Goal: Transaction & Acquisition: Download file/media

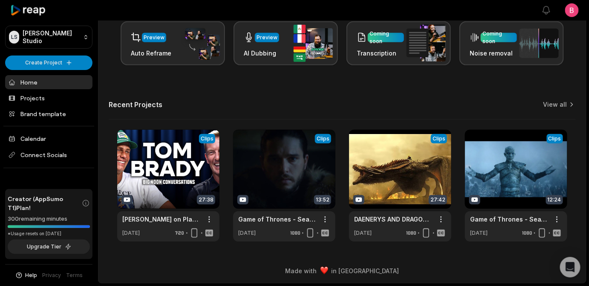
scroll to position [282, 0]
click at [563, 100] on link "View all" at bounding box center [555, 104] width 24 height 9
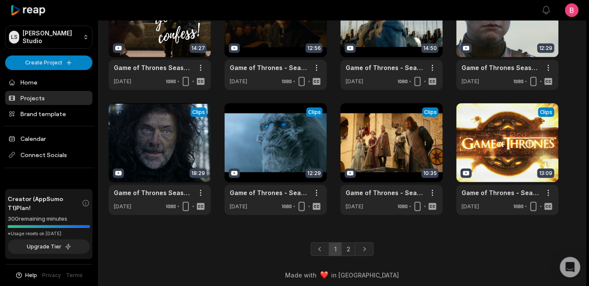
scroll to position [249, 0]
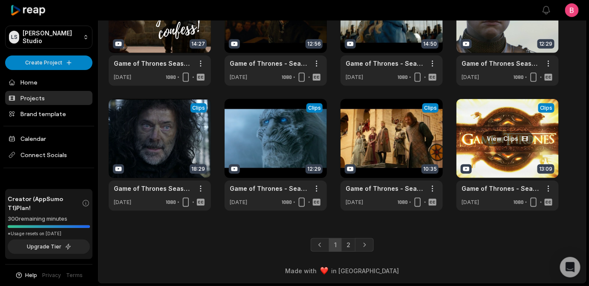
click at [537, 129] on link at bounding box center [507, 155] width 102 height 112
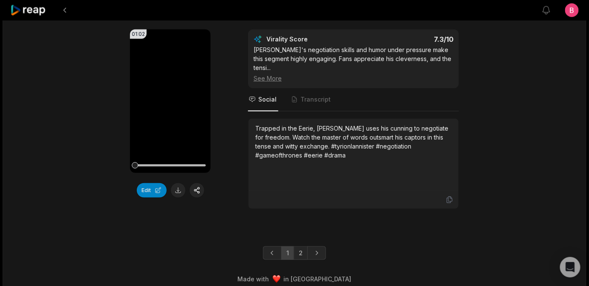
scroll to position [2697, 0]
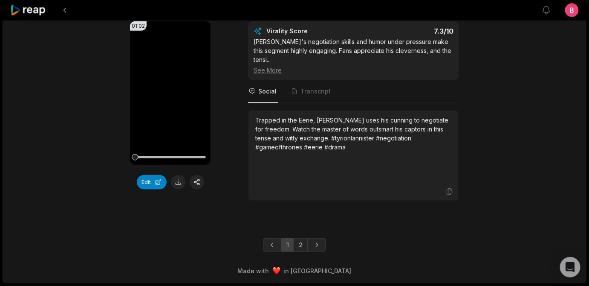
click at [306, 243] on link "2" at bounding box center [301, 245] width 14 height 14
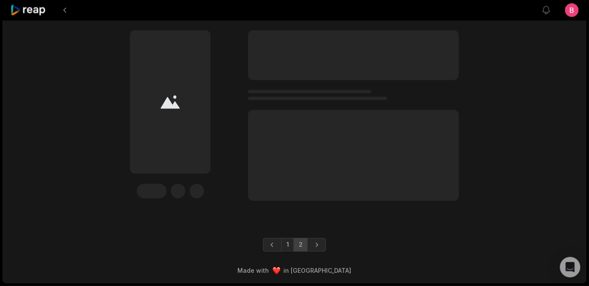
scroll to position [443, 0]
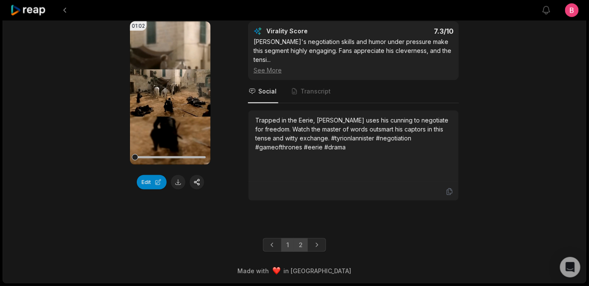
click at [302, 243] on link "2" at bounding box center [301, 245] width 14 height 14
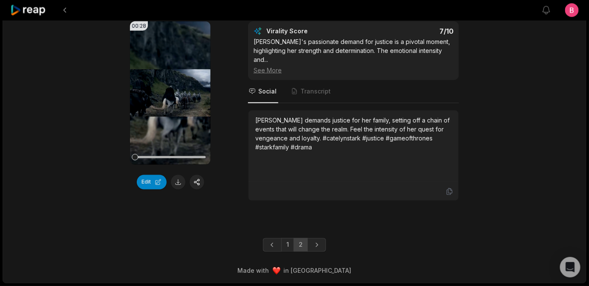
scroll to position [340, 0]
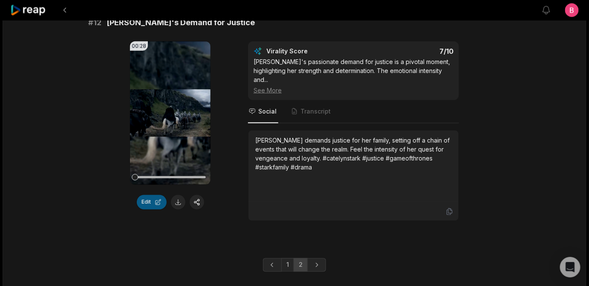
click at [149, 209] on button "Edit" at bounding box center [152, 202] width 30 height 14
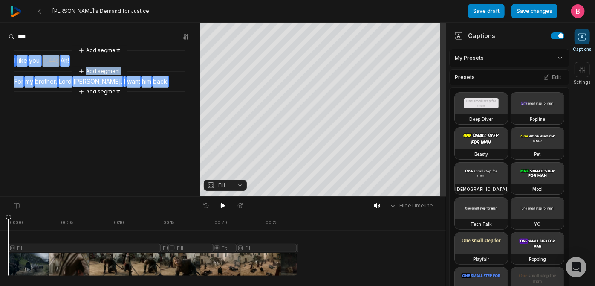
drag, startPoint x: 179, startPoint y: 95, endPoint x: 20, endPoint y: 67, distance: 162.1
click at [20, 67] on div "Add segment I like you. 11.44s Ah! Add segment For my brother, Lord Stark. I wa…" at bounding box center [100, 71] width 200 height 51
click at [33, 94] on button "Remove video" at bounding box center [26, 88] width 53 height 11
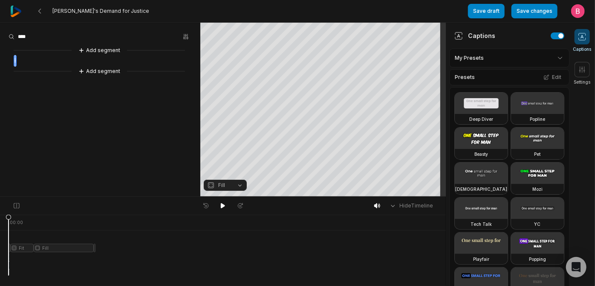
click at [17, 65] on span "I" at bounding box center [15, 61] width 3 height 12
click at [95, 117] on aside "Add segment I Add segment" at bounding box center [100, 109] width 200 height 173
click at [35, 69] on div "Add segment I Add segment" at bounding box center [100, 61] width 200 height 30
click at [104, 121] on aside "Add segment I Add segment" at bounding box center [100, 109] width 200 height 173
click at [17, 64] on span "I" at bounding box center [15, 61] width 3 height 12
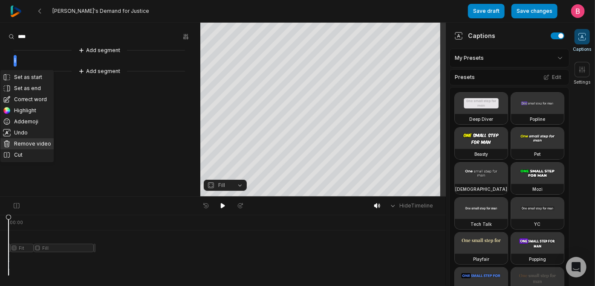
click at [36, 149] on button "Remove video" at bounding box center [26, 143] width 53 height 11
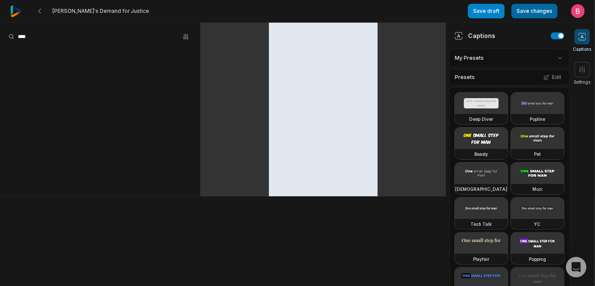
click at [518, 11] on button "Save changes" at bounding box center [534, 11] width 46 height 14
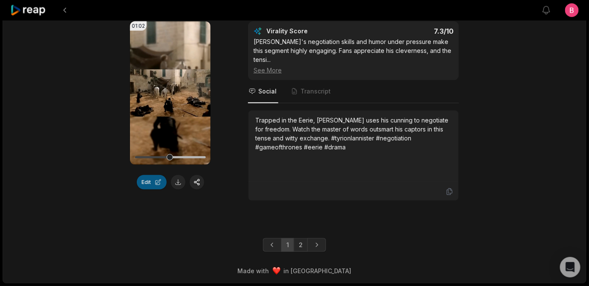
click at [141, 189] on button "Edit" at bounding box center [152, 182] width 30 height 14
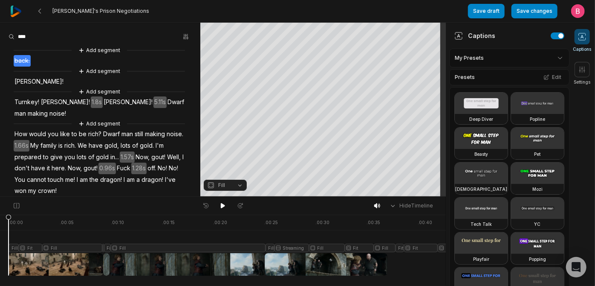
click at [582, 38] on icon at bounding box center [582, 36] width 9 height 9
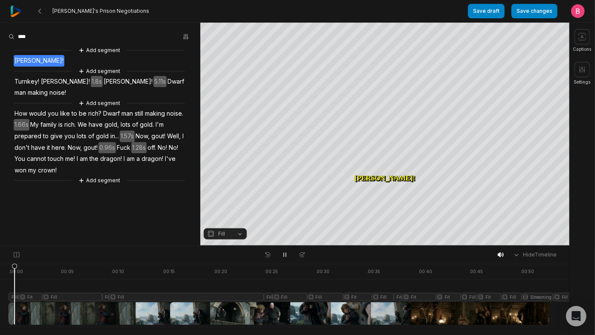
click at [17, 310] on div at bounding box center [279, 293] width 540 height 61
click at [13, 307] on div at bounding box center [279, 293] width 540 height 61
click at [10, 307] on icon at bounding box center [9, 293] width 6 height 61
click at [280, 258] on button at bounding box center [285, 254] width 12 height 11
click at [285, 258] on icon at bounding box center [284, 254] width 7 height 7
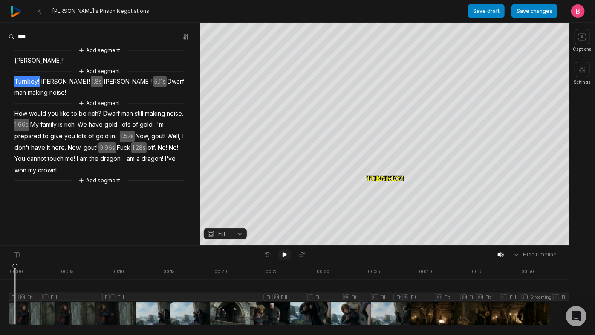
click at [285, 258] on icon at bounding box center [284, 254] width 7 height 7
click at [236, 232] on button "Fill" at bounding box center [225, 233] width 43 height 11
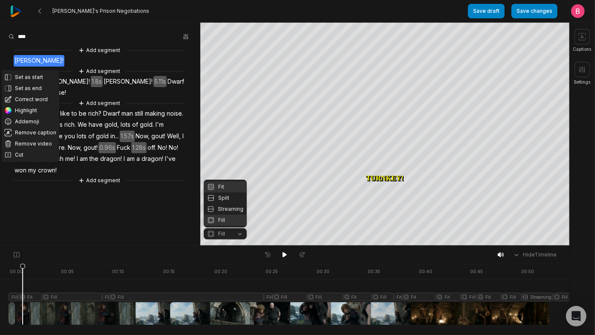
click at [228, 181] on div "Fit" at bounding box center [225, 186] width 43 height 11
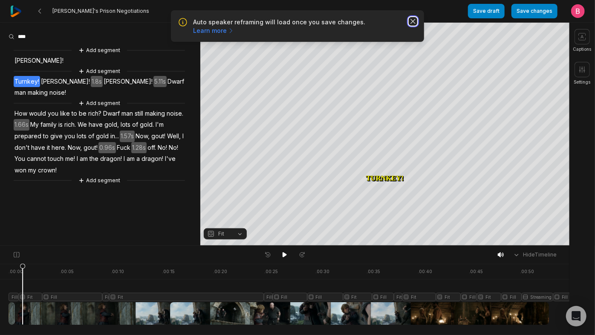
click at [413, 26] on icon "button" at bounding box center [413, 21] width 9 height 9
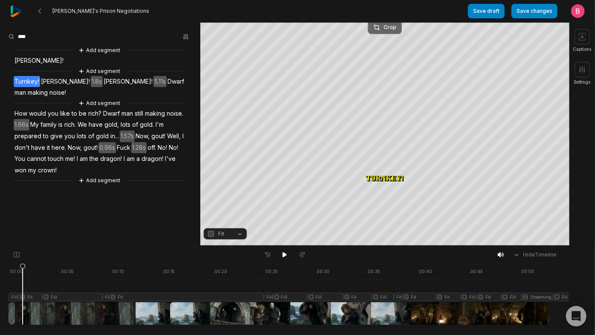
click at [387, 24] on div "Crop" at bounding box center [384, 27] width 23 height 8
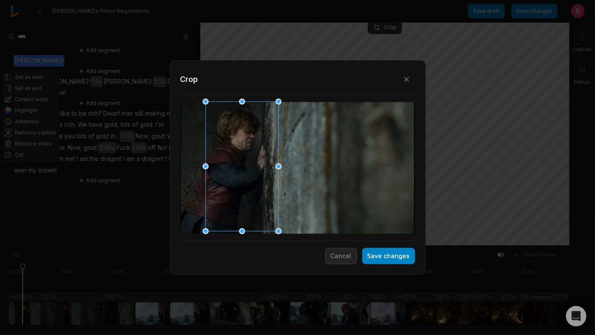
drag, startPoint x: 297, startPoint y: 170, endPoint x: 242, endPoint y: 170, distance: 55.0
click at [242, 170] on div at bounding box center [239, 167] width 73 height 130
click at [239, 170] on div at bounding box center [235, 167] width 73 height 130
click at [373, 258] on button "Save changes" at bounding box center [388, 256] width 53 height 16
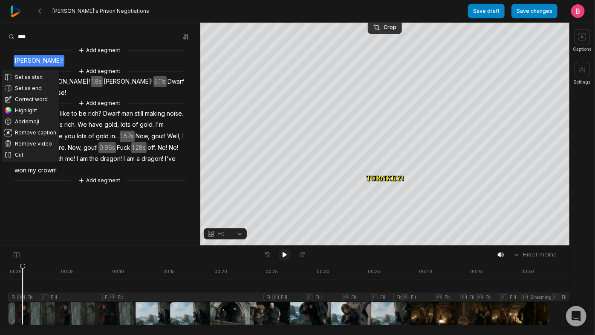
click at [280, 254] on button at bounding box center [285, 254] width 12 height 11
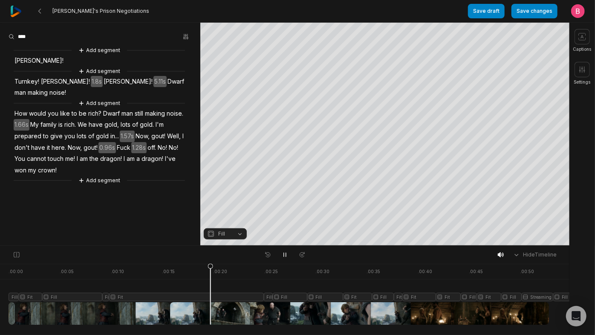
click at [17, 308] on div at bounding box center [279, 293] width 540 height 61
click at [280, 255] on button at bounding box center [285, 254] width 12 height 11
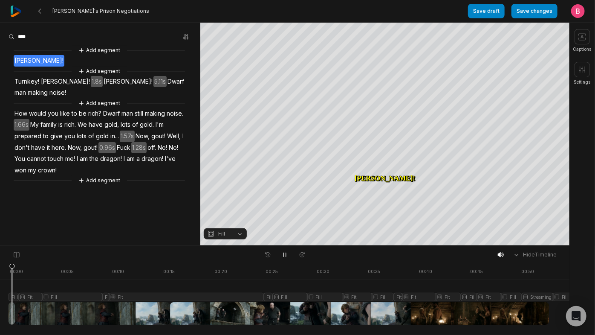
click at [14, 312] on div at bounding box center [279, 293] width 540 height 61
click at [233, 234] on button "Fill" at bounding box center [225, 233] width 43 height 11
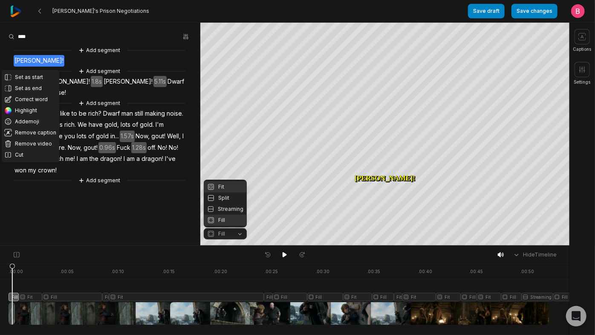
click at [232, 182] on div "Fit" at bounding box center [225, 186] width 43 height 11
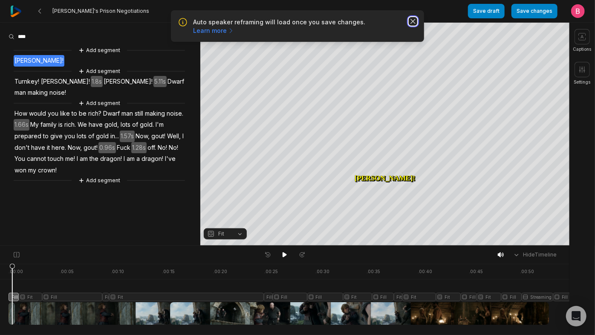
click at [412, 23] on icon "button" at bounding box center [413, 21] width 9 height 9
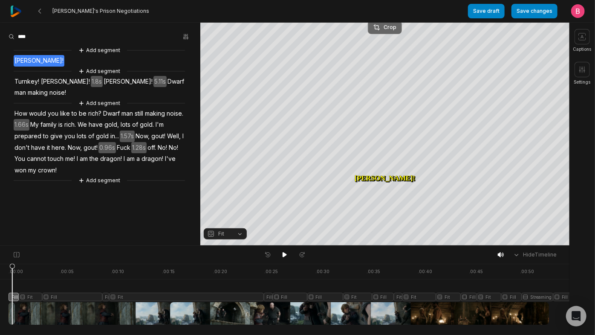
click at [389, 27] on div "Crop" at bounding box center [384, 27] width 23 height 8
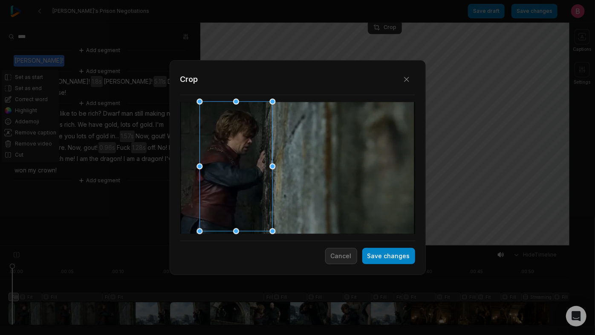
drag, startPoint x: 301, startPoint y: 178, endPoint x: 239, endPoint y: 175, distance: 61.9
click at [239, 175] on div at bounding box center [233, 167] width 73 height 130
click at [377, 260] on button "Save changes" at bounding box center [388, 256] width 53 height 16
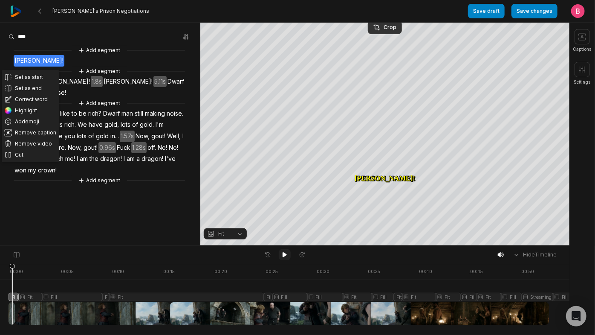
click at [286, 256] on icon at bounding box center [285, 254] width 4 height 5
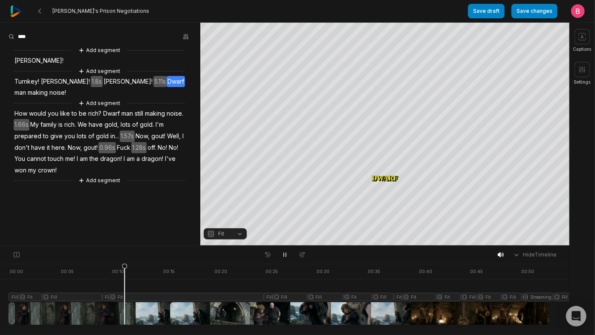
click at [108, 307] on div at bounding box center [279, 293] width 540 height 61
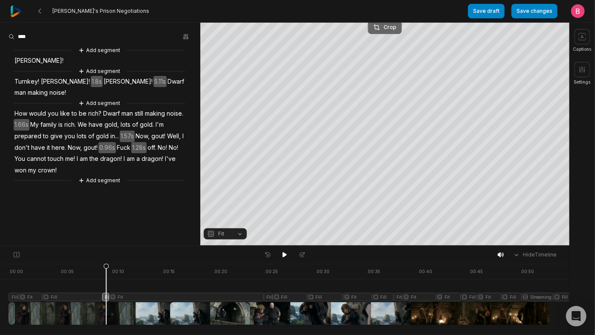
click at [392, 32] on button "Crop" at bounding box center [385, 27] width 34 height 14
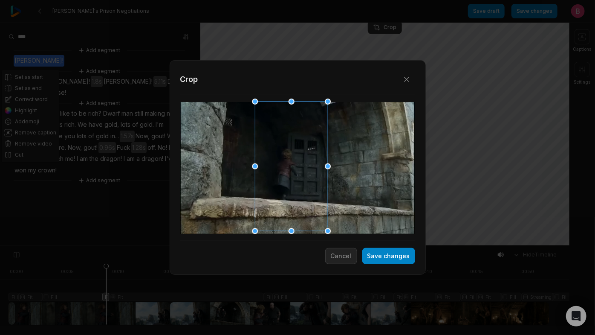
drag, startPoint x: 258, startPoint y: 192, endPoint x: 311, endPoint y: 194, distance: 52.9
click at [311, 194] on div at bounding box center [288, 167] width 73 height 130
click at [404, 260] on button "Save changes" at bounding box center [388, 256] width 53 height 16
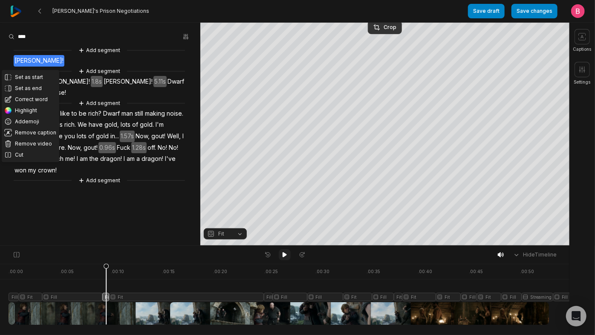
click at [284, 256] on icon at bounding box center [285, 254] width 4 height 5
click at [283, 257] on icon at bounding box center [285, 254] width 4 height 5
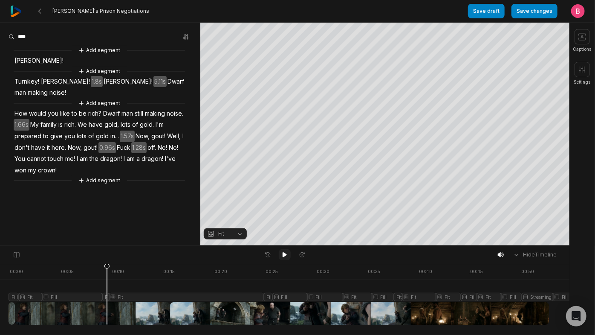
click at [285, 255] on icon at bounding box center [284, 254] width 7 height 7
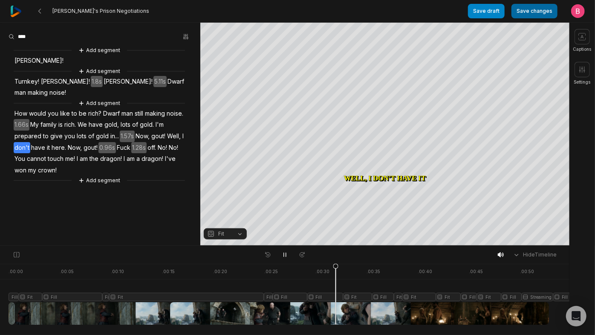
click at [511, 14] on button "Save changes" at bounding box center [534, 11] width 46 height 14
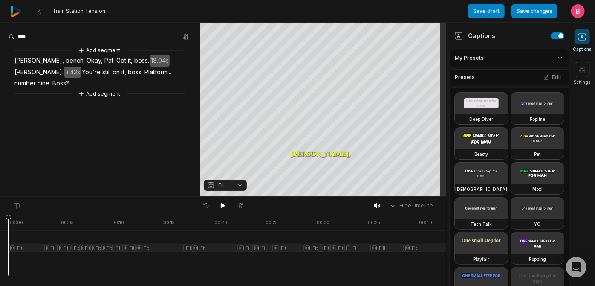
click at [583, 38] on icon at bounding box center [582, 36] width 9 height 9
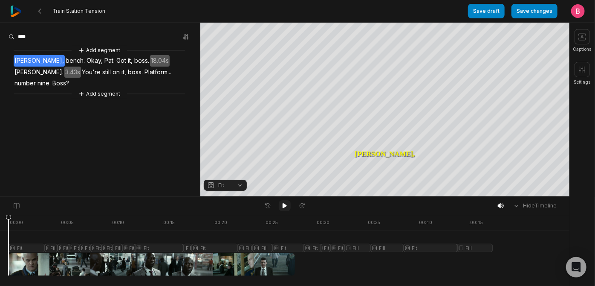
click at [284, 207] on icon at bounding box center [285, 205] width 4 height 5
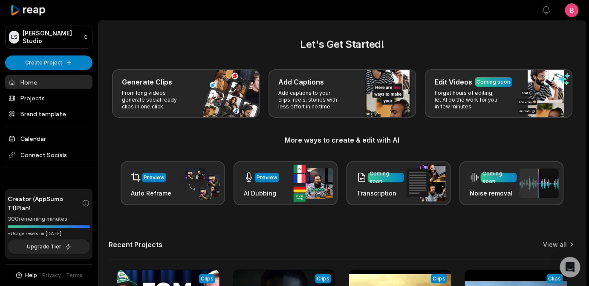
scroll to position [282, 0]
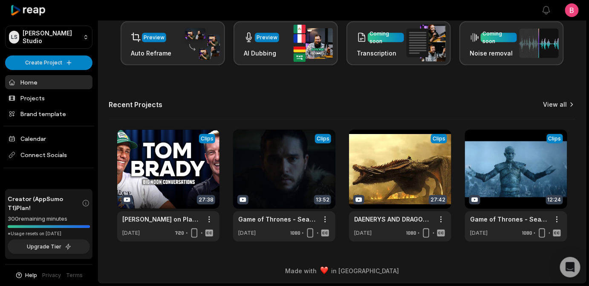
click at [546, 100] on link "View all" at bounding box center [555, 104] width 24 height 9
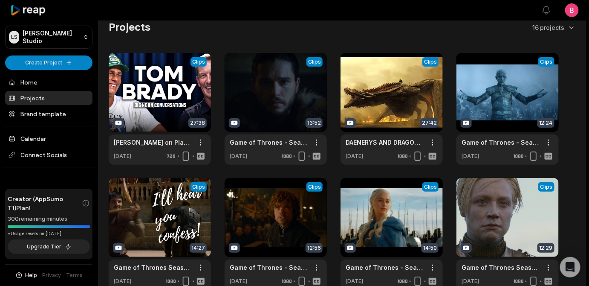
scroll to position [249, 0]
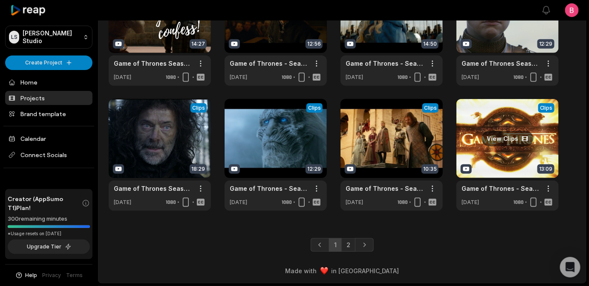
click at [531, 135] on link at bounding box center [507, 155] width 102 height 112
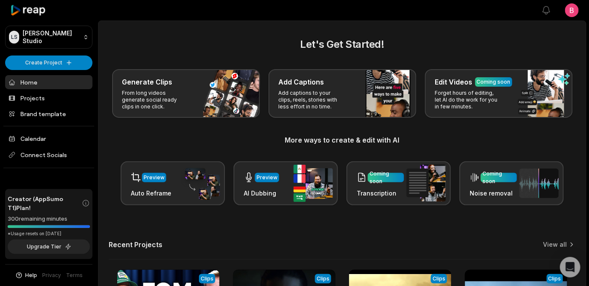
scroll to position [282, 0]
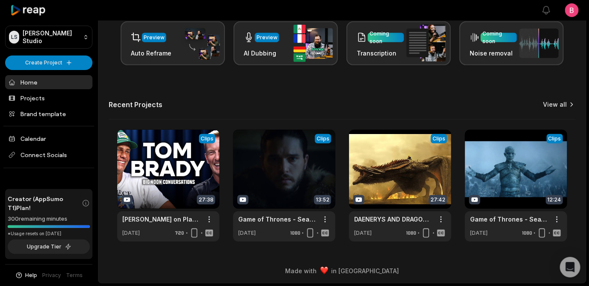
click at [543, 100] on link "View all" at bounding box center [555, 104] width 24 height 9
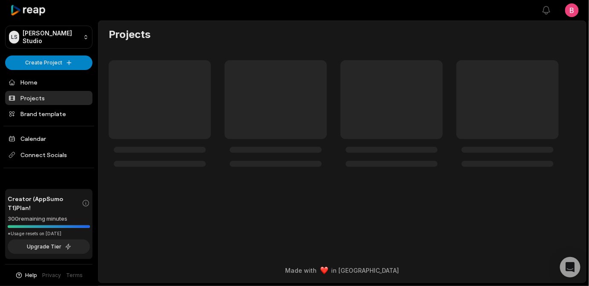
scroll to position [249, 0]
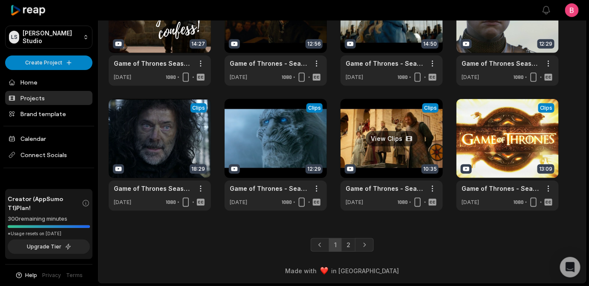
click at [404, 132] on link at bounding box center [391, 155] width 102 height 112
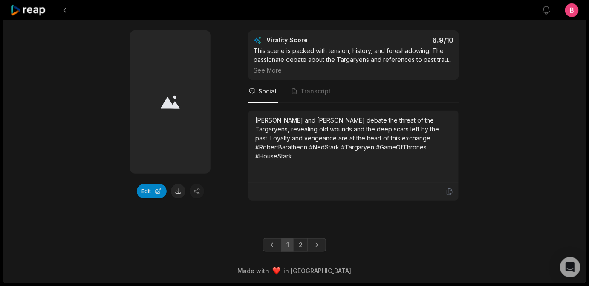
scroll to position [2697, 0]
click at [300, 238] on link "2" at bounding box center [301, 245] width 14 height 14
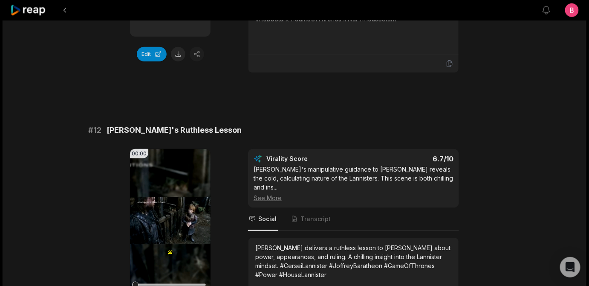
scroll to position [340, 0]
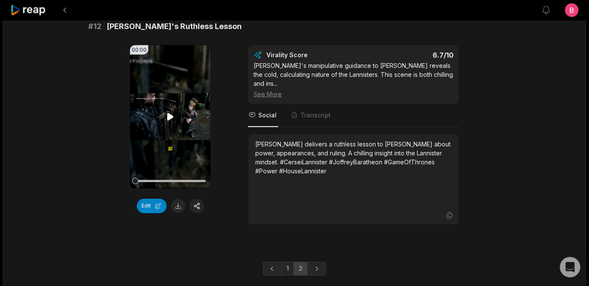
click at [169, 120] on icon at bounding box center [170, 116] width 6 height 7
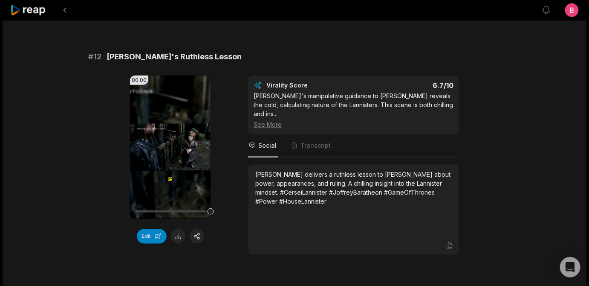
scroll to position [443, 0]
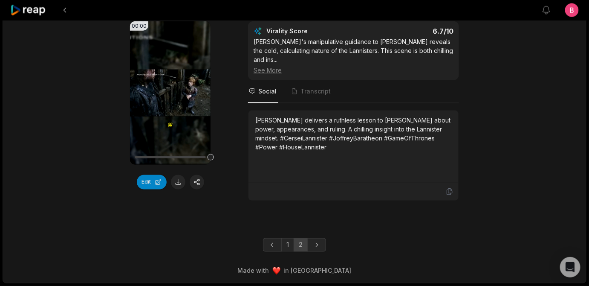
click at [288, 242] on link "1" at bounding box center [287, 245] width 13 height 14
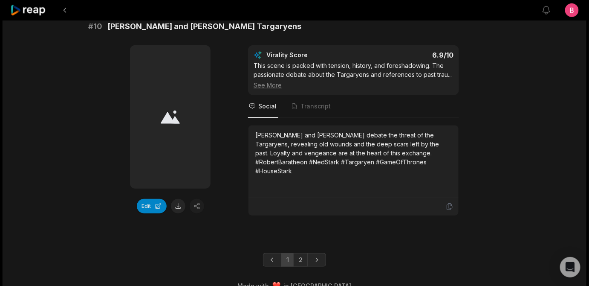
drag, startPoint x: 359, startPoint y: 224, endPoint x: 254, endPoint y: 185, distance: 111.8
copy div "Tywin Lannister surprises Tyrion by naming him Hand of the King. Power shifts a…"
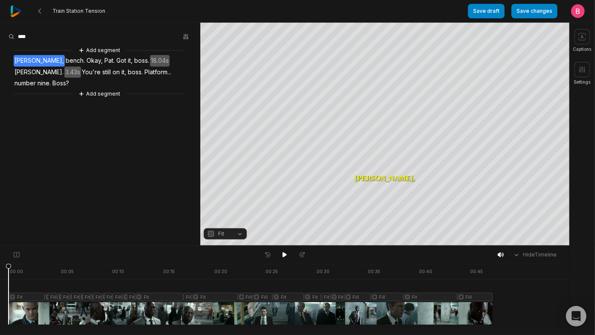
click at [290, 318] on div at bounding box center [251, 293] width 484 height 61
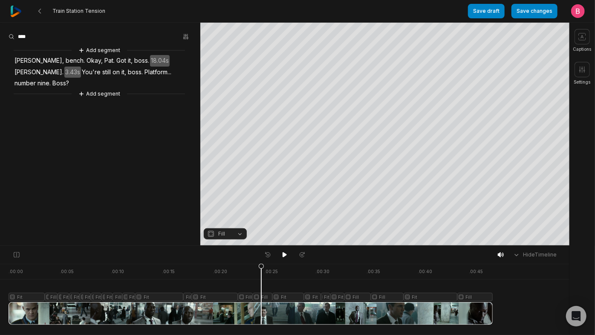
click at [263, 315] on div at bounding box center [251, 293] width 484 height 61
click at [282, 258] on icon at bounding box center [284, 254] width 7 height 7
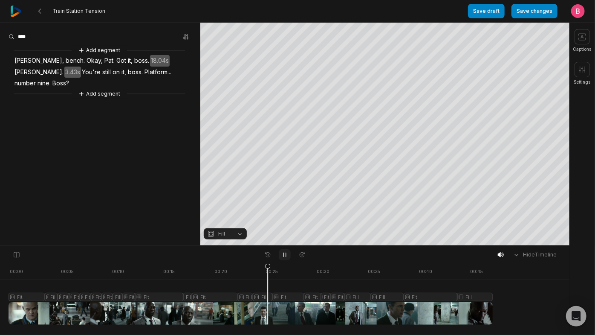
click at [284, 258] on icon at bounding box center [284, 254] width 7 height 7
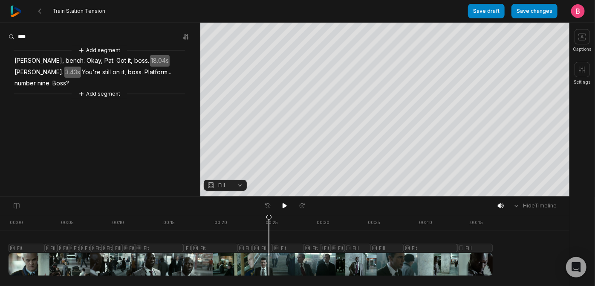
click at [45, 241] on div at bounding box center [251, 244] width 484 height 61
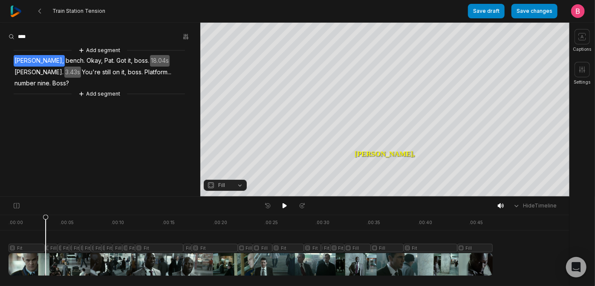
click at [48, 260] on div at bounding box center [251, 244] width 484 height 61
click at [239, 185] on button "Fill" at bounding box center [225, 184] width 43 height 11
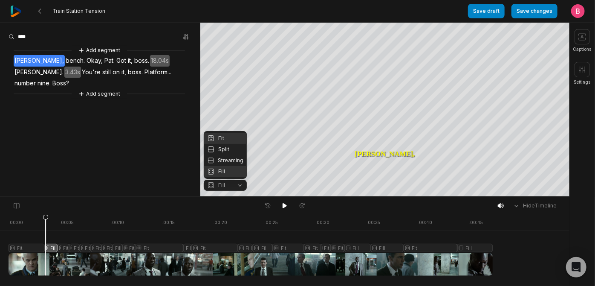
click at [232, 133] on div "Fit" at bounding box center [225, 138] width 43 height 11
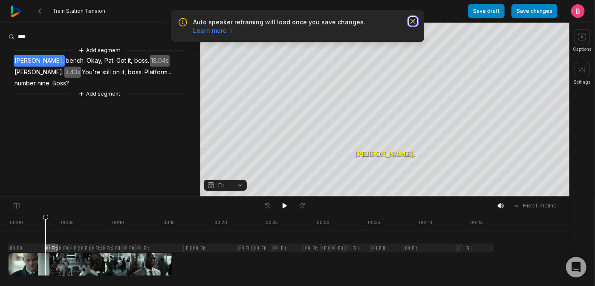
click at [413, 23] on icon "button" at bounding box center [413, 21] width 9 height 9
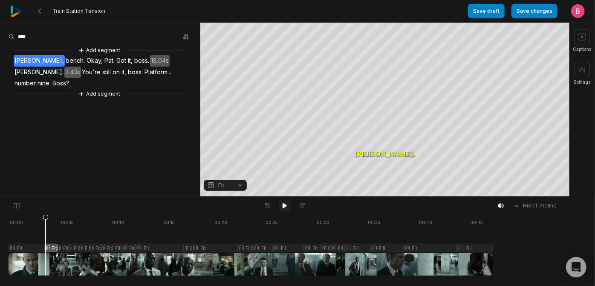
click at [285, 209] on icon at bounding box center [284, 205] width 7 height 7
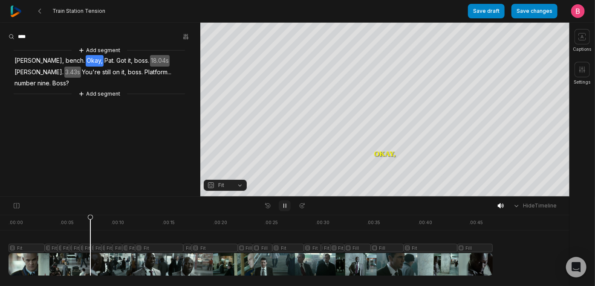
click at [285, 209] on icon at bounding box center [284, 205] width 7 height 7
click at [287, 209] on icon at bounding box center [284, 205] width 7 height 7
click at [120, 261] on div at bounding box center [251, 244] width 484 height 61
click at [239, 185] on button "Fill" at bounding box center [225, 184] width 43 height 11
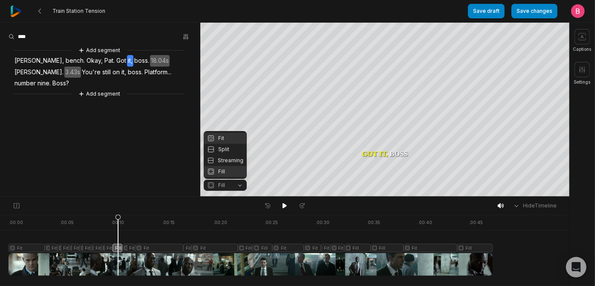
click at [229, 133] on div "Fit" at bounding box center [225, 138] width 43 height 11
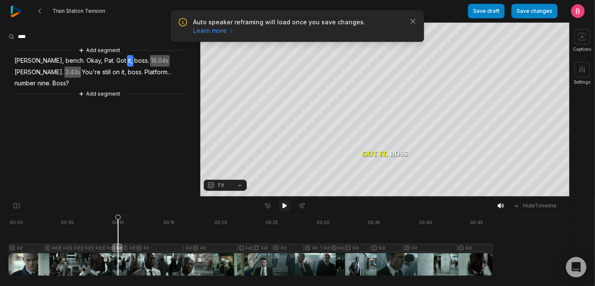
click at [286, 209] on icon at bounding box center [284, 205] width 7 height 7
click at [234, 188] on button "Fill" at bounding box center [225, 184] width 43 height 11
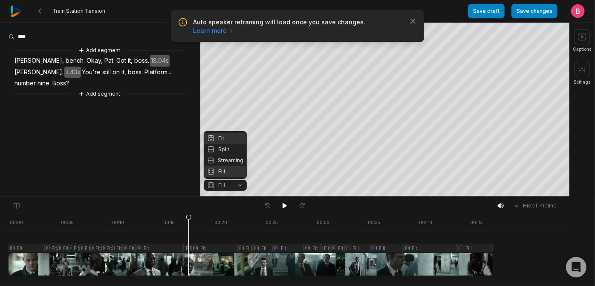
click at [224, 133] on div "Fit" at bounding box center [225, 138] width 43 height 11
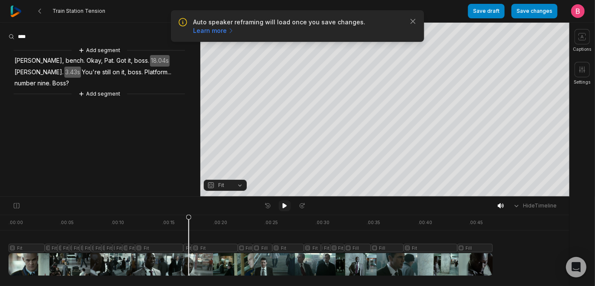
click at [283, 208] on icon at bounding box center [285, 205] width 4 height 5
click at [284, 208] on icon at bounding box center [285, 206] width 2 height 4
click at [283, 208] on icon at bounding box center [285, 205] width 4 height 5
click at [350, 209] on div "Hide Timeline" at bounding box center [284, 205] width 569 height 18
click at [265, 259] on div at bounding box center [251, 244] width 484 height 61
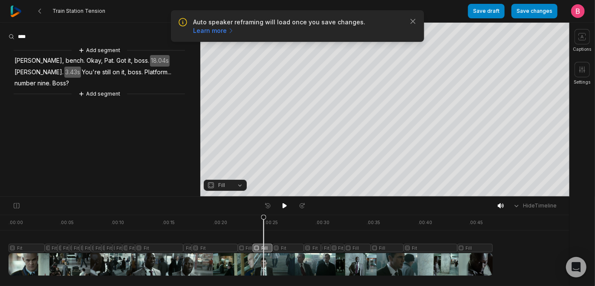
click at [239, 182] on button "Fill" at bounding box center [225, 184] width 43 height 11
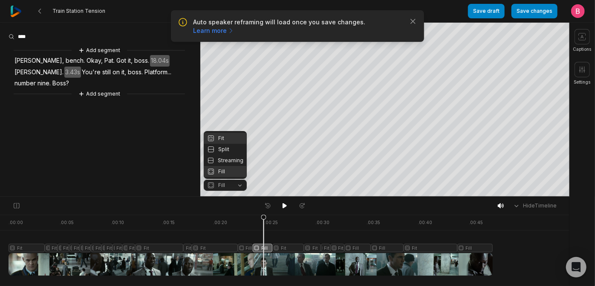
click at [228, 133] on div "Fit" at bounding box center [225, 138] width 43 height 11
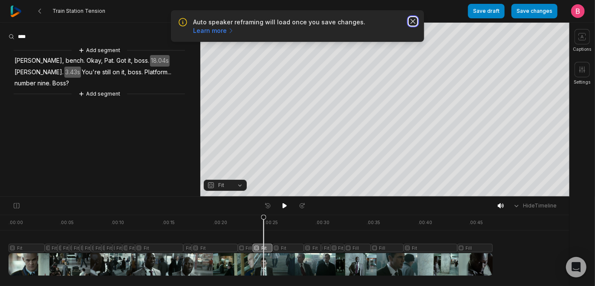
click at [414, 26] on icon "button" at bounding box center [413, 21] width 9 height 9
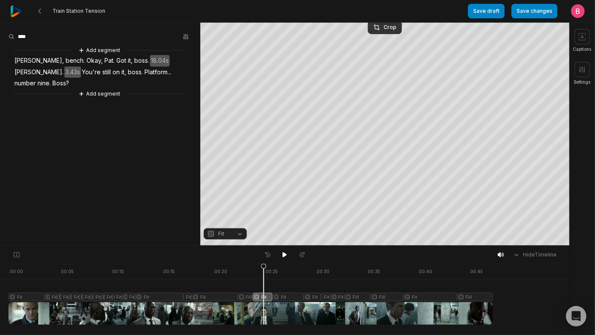
click at [382, 19] on div "Train Station Tension" at bounding box center [239, 11] width 458 height 22
click at [383, 23] on div "Crop" at bounding box center [384, 27] width 23 height 8
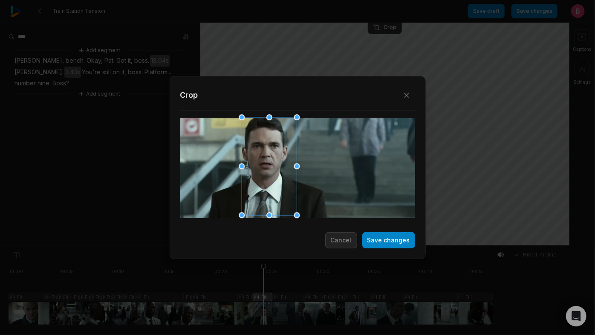
drag, startPoint x: 305, startPoint y: 174, endPoint x: 276, endPoint y: 169, distance: 28.9
click at [276, 169] on div at bounding box center [266, 167] width 55 height 98
click at [368, 246] on button "Save changes" at bounding box center [388, 240] width 53 height 16
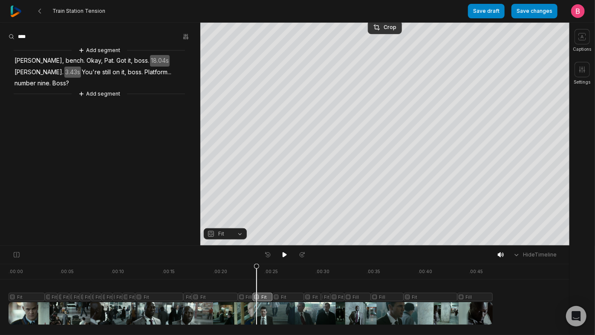
click at [259, 311] on div at bounding box center [251, 293] width 484 height 61
click at [283, 257] on icon at bounding box center [285, 254] width 4 height 5
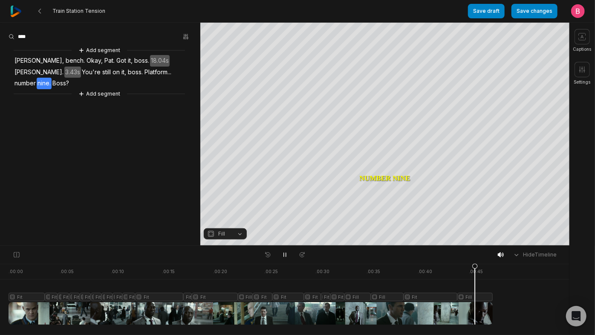
click at [470, 313] on div at bounding box center [251, 293] width 484 height 61
click at [240, 238] on button "Fill" at bounding box center [225, 233] width 43 height 11
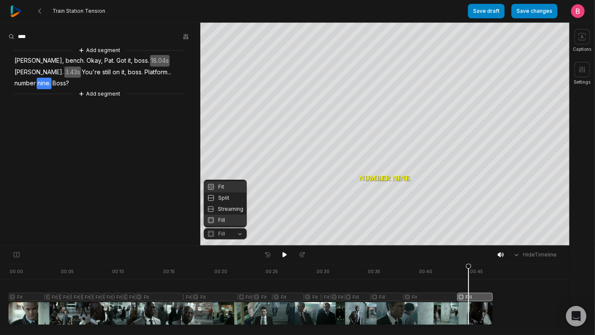
click at [229, 181] on div "Fit" at bounding box center [225, 186] width 43 height 11
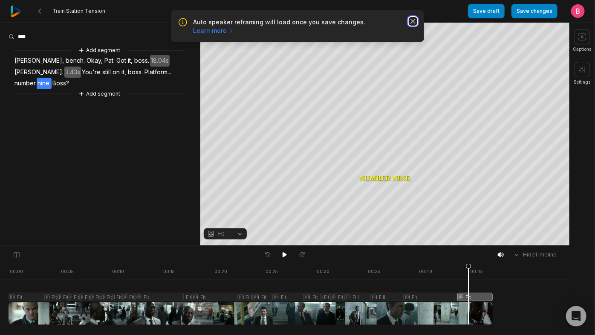
click at [411, 23] on icon "button" at bounding box center [413, 21] width 4 height 4
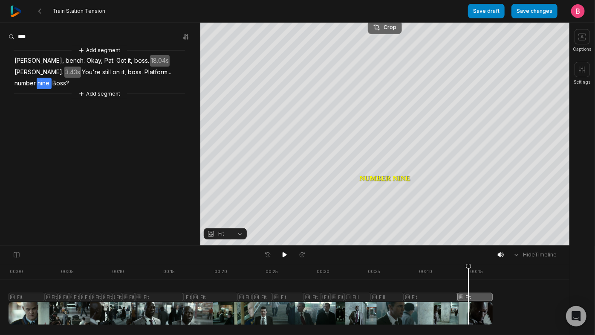
click at [389, 23] on div "Crop" at bounding box center [384, 27] width 23 height 8
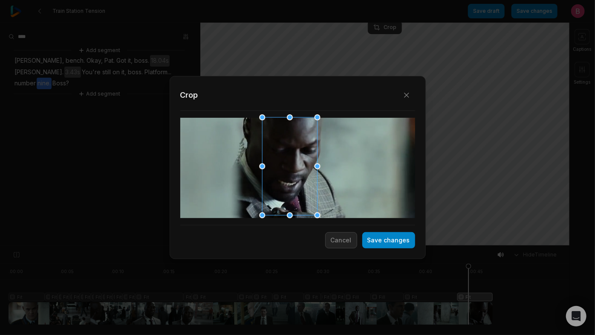
drag, startPoint x: 300, startPoint y: 164, endPoint x: 292, endPoint y: 165, distance: 8.1
click at [292, 165] on div at bounding box center [287, 167] width 55 height 98
click at [374, 243] on button "Save changes" at bounding box center [388, 240] width 53 height 16
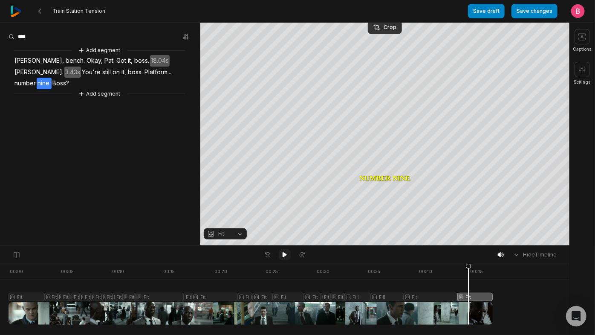
click at [283, 256] on icon at bounding box center [285, 254] width 4 height 5
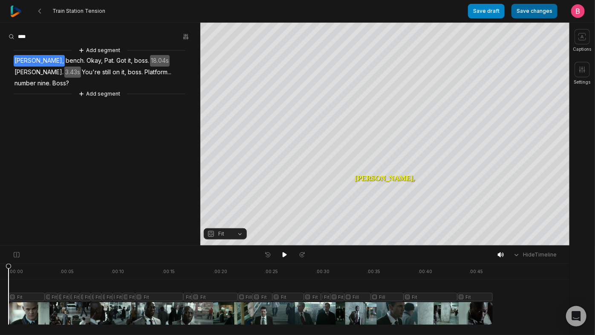
click at [519, 16] on button "Save changes" at bounding box center [534, 11] width 46 height 14
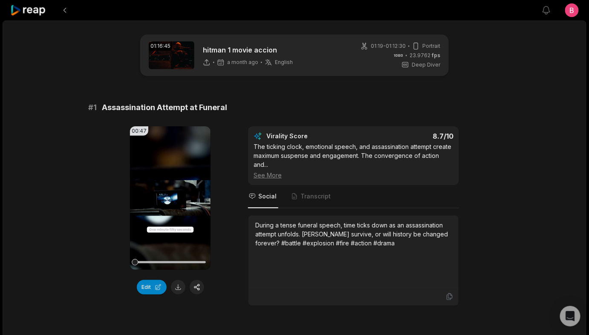
scroll to position [207, 0]
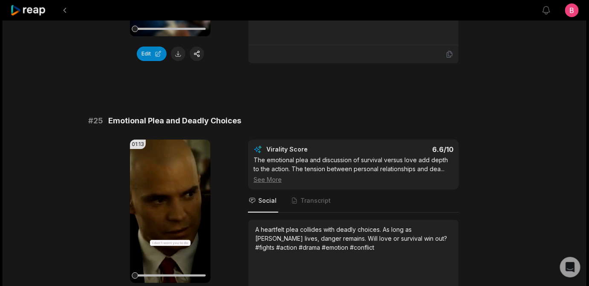
scroll to position [886, 0]
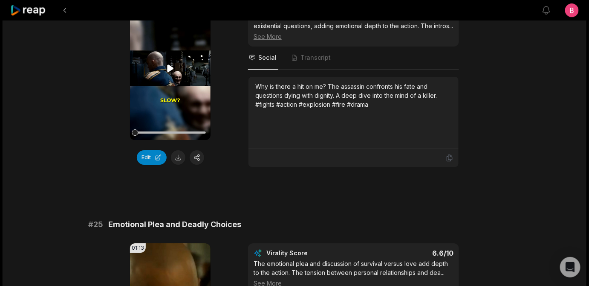
click at [167, 72] on icon at bounding box center [170, 67] width 6 height 7
click at [165, 133] on div at bounding box center [170, 132] width 71 height 2
click at [179, 140] on div at bounding box center [170, 132] width 71 height 15
click at [198, 133] on div at bounding box center [170, 132] width 71 height 2
click at [178, 164] on button at bounding box center [178, 157] width 14 height 14
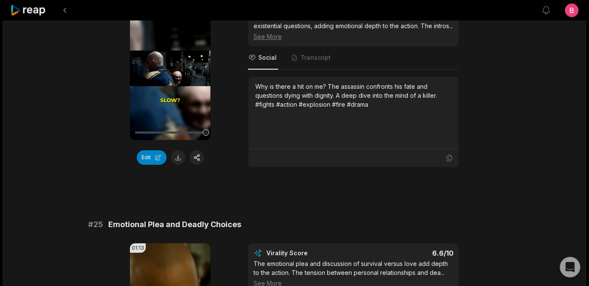
drag, startPoint x: 265, startPoint y: 82, endPoint x: 113, endPoint y: 87, distance: 151.4
copy span "Assassin's Motivation Revealed"
